Goal: Find specific page/section: Find specific page/section

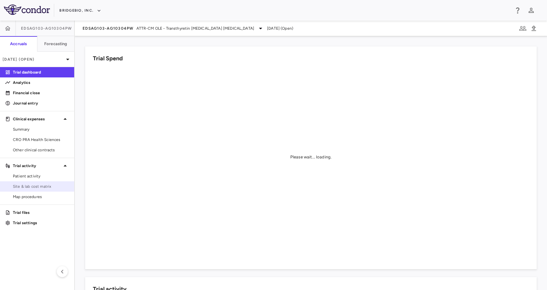
click at [52, 184] on span "Site & lab cost matrix" at bounding box center [41, 186] width 56 height 6
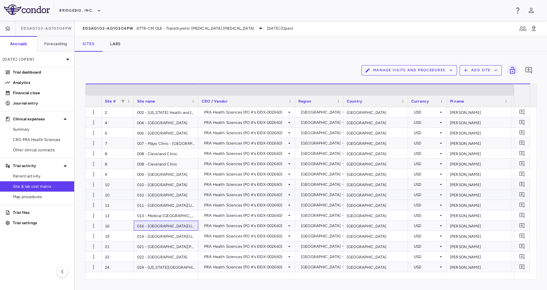
drag, startPoint x: 197, startPoint y: 229, endPoint x: 263, endPoint y: 196, distance: 73.2
click at [263, 196] on div "2 002 - [US_STATE][GEOGRAPHIC_DATA] 4 004 - [GEOGRAPHIC_DATA] 6 006 - [GEOGRAPH…" at bounding box center [307, 190] width 444 height 166
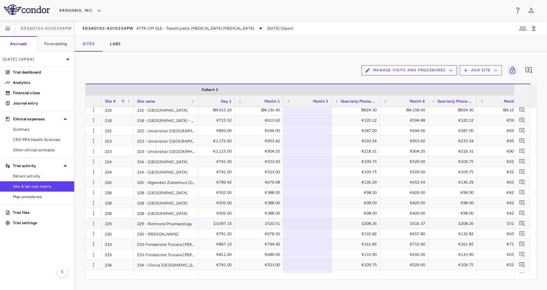
scroll to position [0, 792]
